Goal: Transaction & Acquisition: Purchase product/service

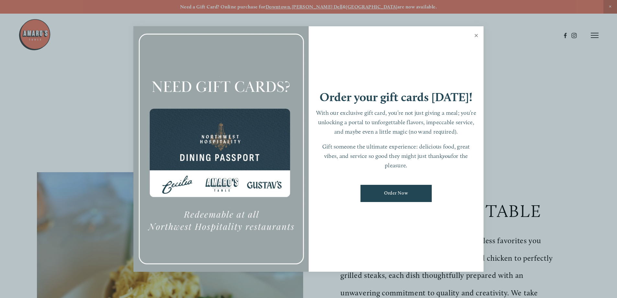
click at [477, 37] on link "Close" at bounding box center [476, 36] width 13 height 18
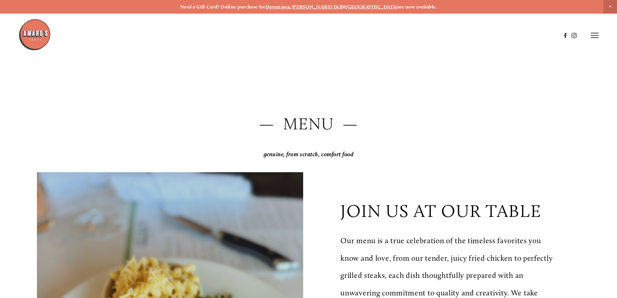
click at [597, 36] on icon at bounding box center [595, 35] width 8 height 6
click at [457, 36] on span "Menu" at bounding box center [458, 35] width 13 height 6
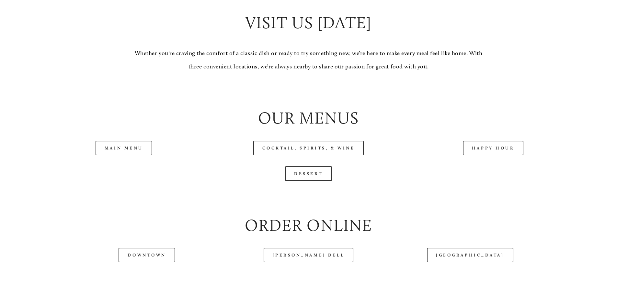
scroll to position [712, 0]
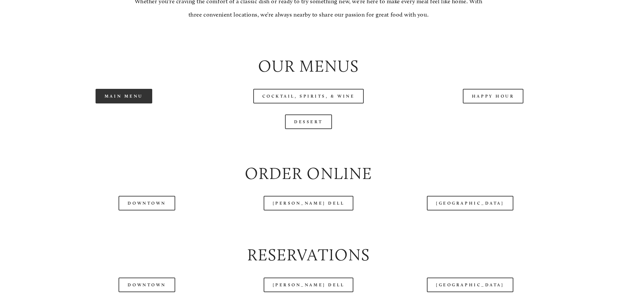
click at [114, 103] on link "Main Menu" at bounding box center [124, 96] width 57 height 15
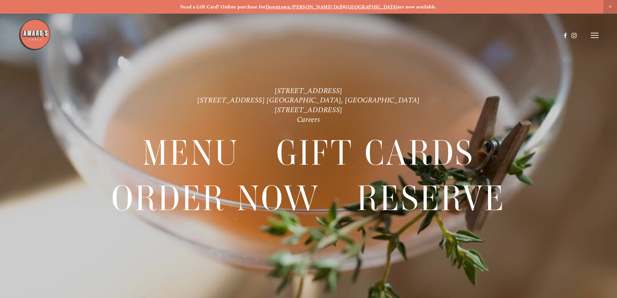
click at [334, 6] on strong "[PERSON_NAME] Dell" at bounding box center [317, 7] width 51 height 6
click at [599, 40] on div at bounding box center [308, 149] width 617 height 298
click at [599, 38] on div at bounding box center [308, 149] width 617 height 298
click at [595, 36] on icon at bounding box center [595, 35] width 8 height 6
click at [481, 32] on span "Order Now" at bounding box center [483, 35] width 27 height 6
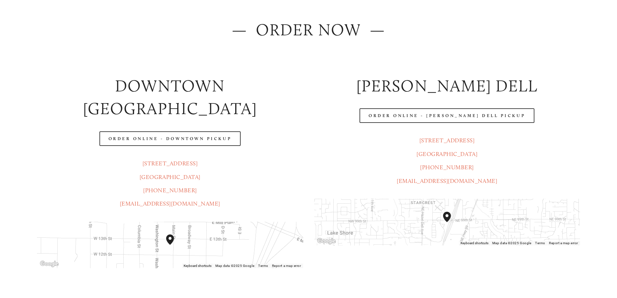
scroll to position [97, 0]
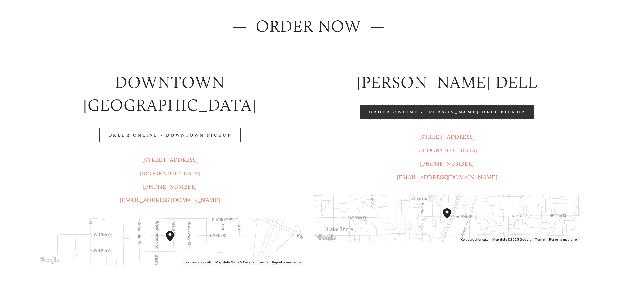
click at [455, 114] on link "Order Online - [PERSON_NAME] Dell Pickup" at bounding box center [446, 112] width 175 height 15
